Goal: Check status

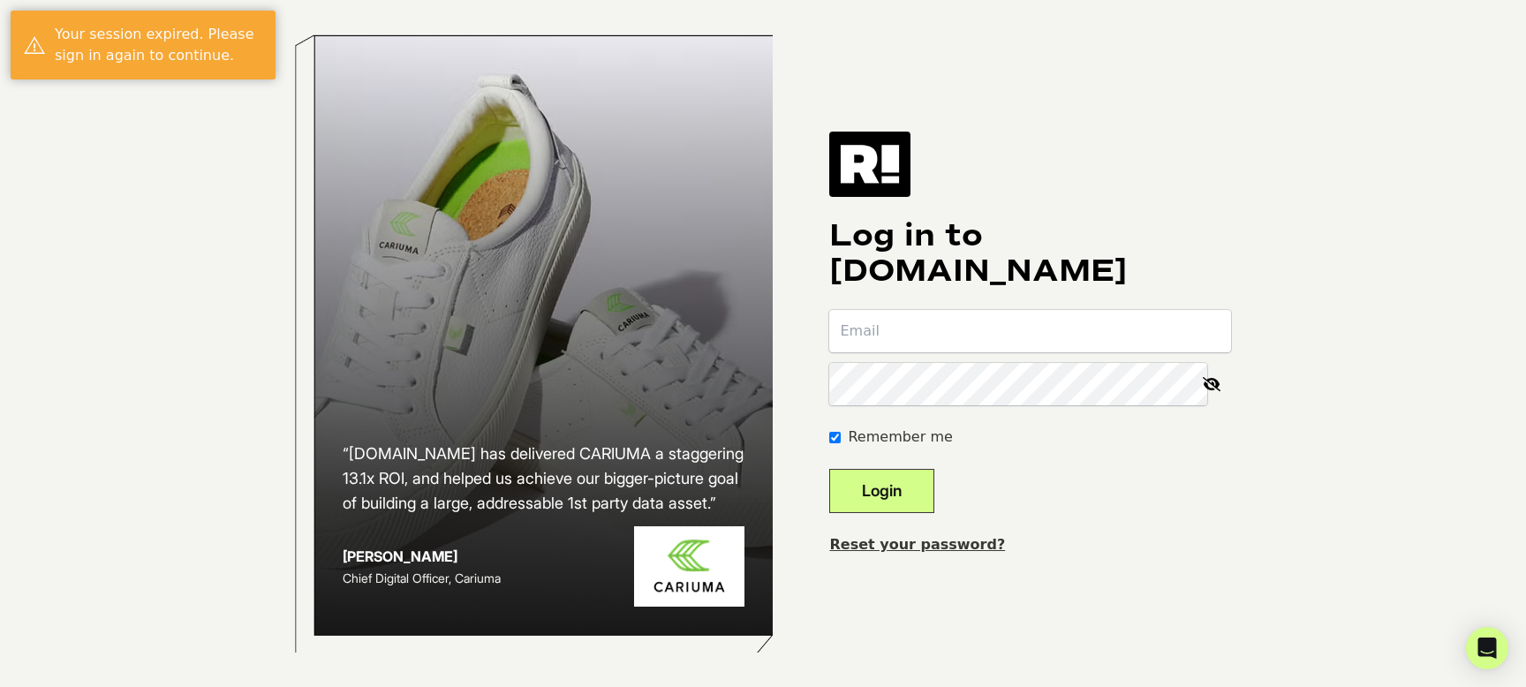
type input "crainey@kerusso.com"
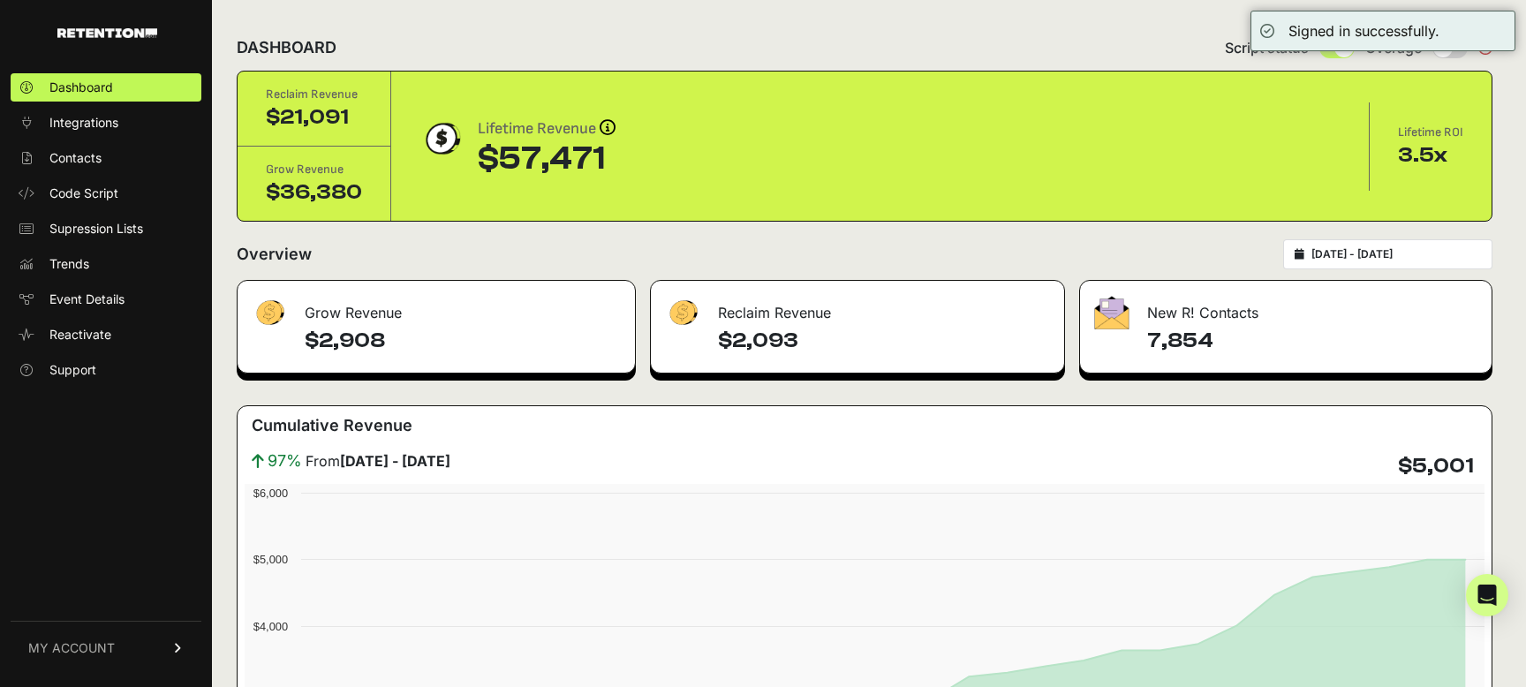
click at [1193, 42] on div "DASHBOARD Script status Overage" at bounding box center [865, 48] width 1256 height 46
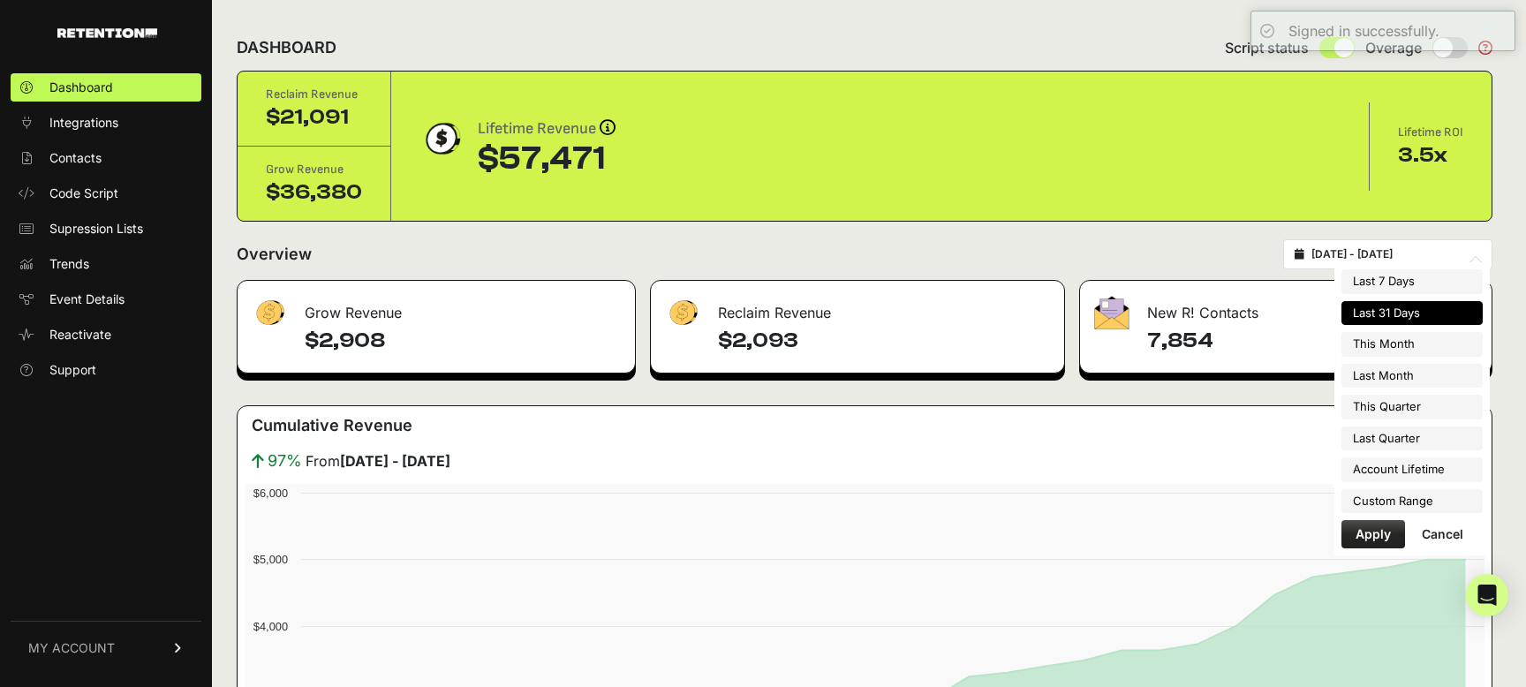
click at [1481, 255] on input "[DATE] - [DATE]" at bounding box center [1397, 254] width 170 height 14
click at [1432, 279] on li "Last 7 Days" at bounding box center [1412, 281] width 141 height 25
type input "[DATE] - [DATE]"
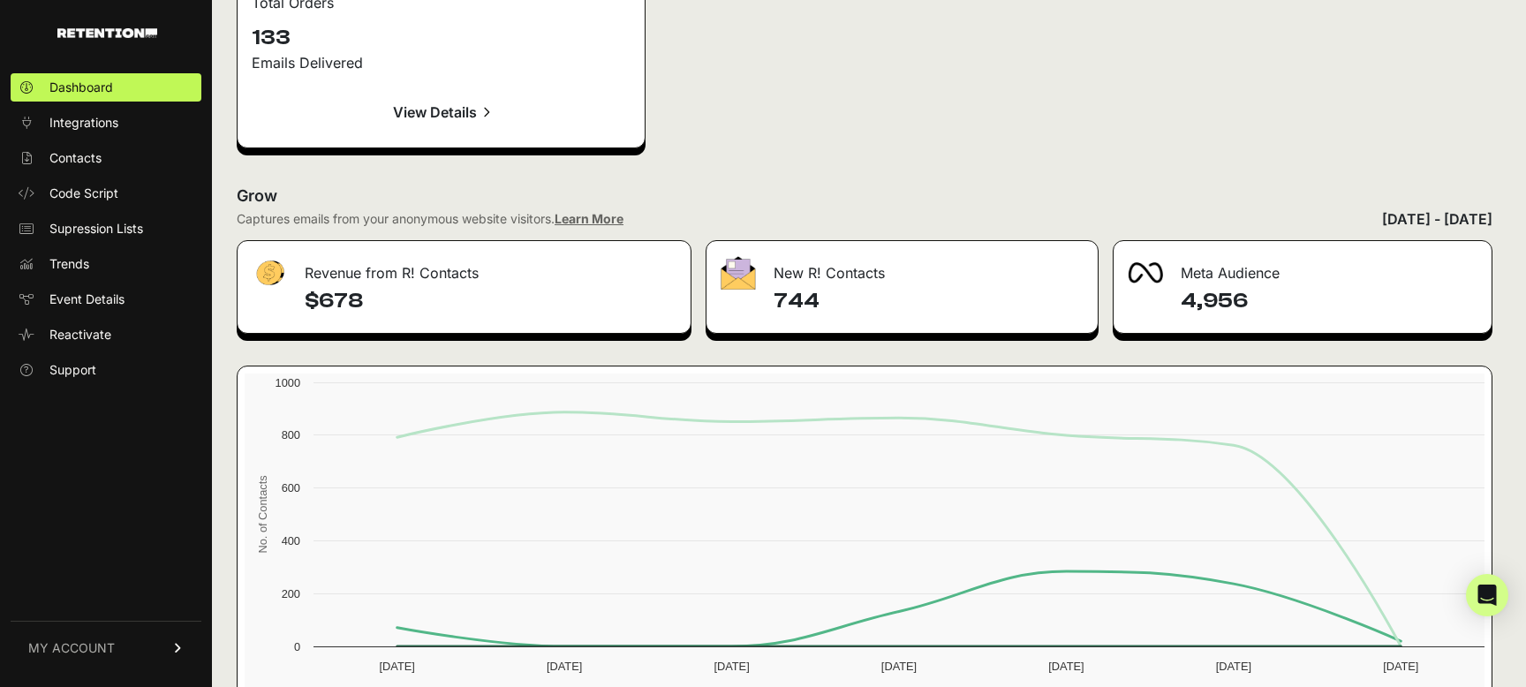
scroll to position [2765, 0]
